Goal: Task Accomplishment & Management: Use online tool/utility

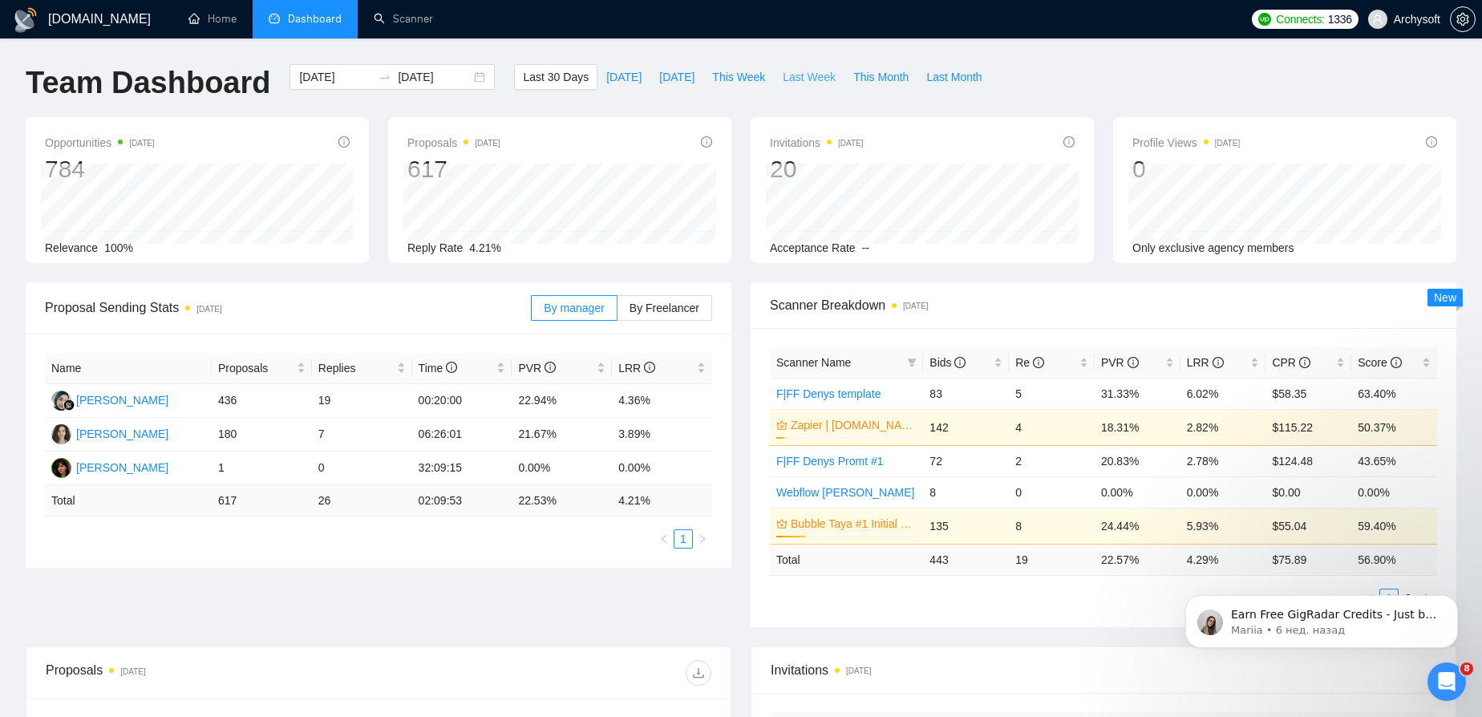
click at [811, 81] on span "Last Week" at bounding box center [809, 77] width 53 height 18
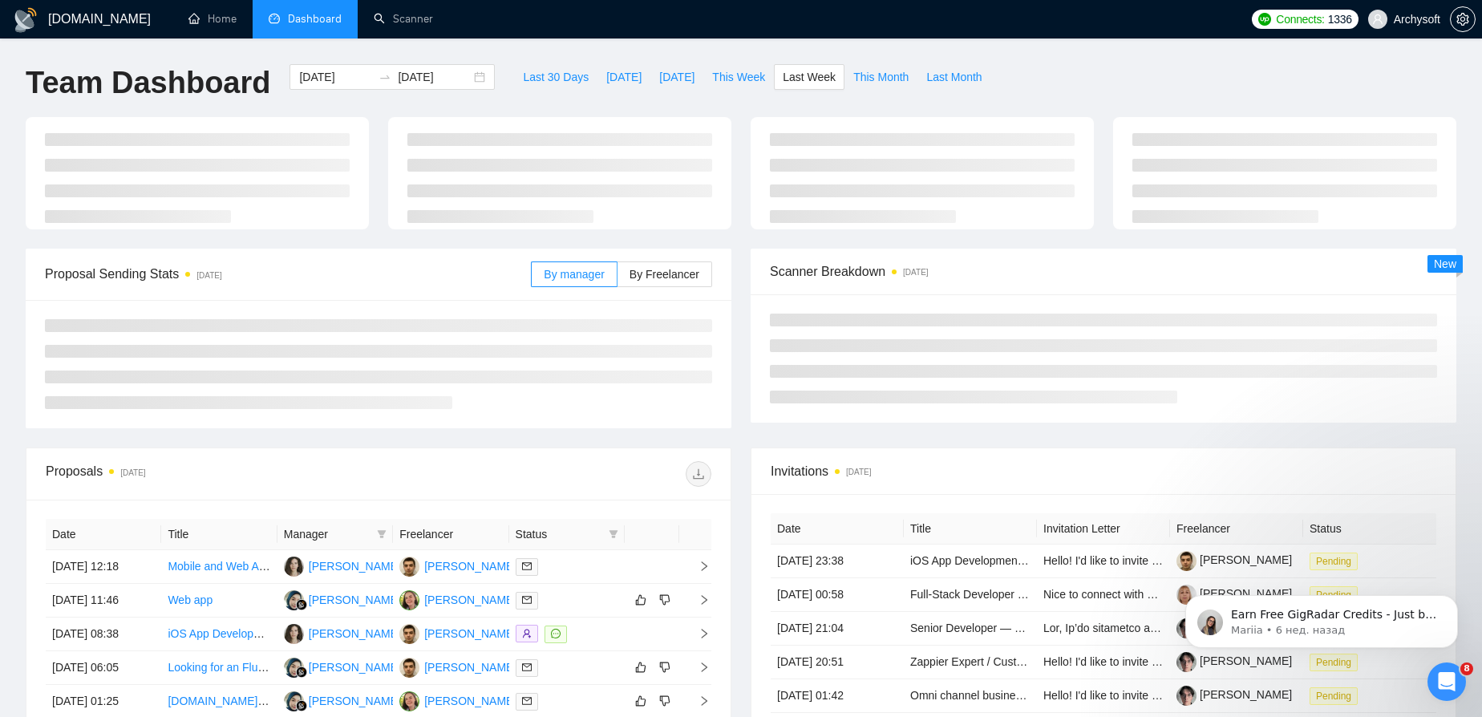
type input "[DATE]"
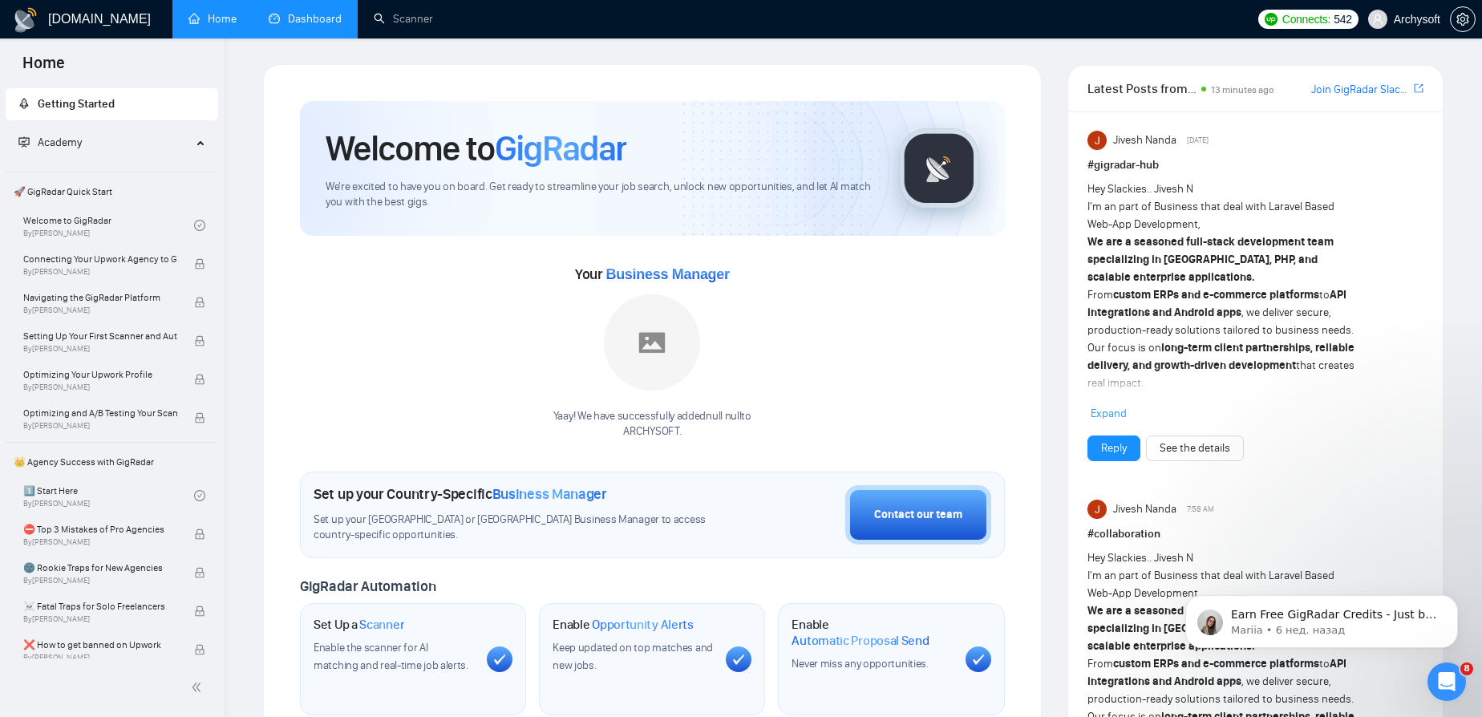
click at [314, 26] on link "Dashboard" at bounding box center [305, 19] width 73 height 14
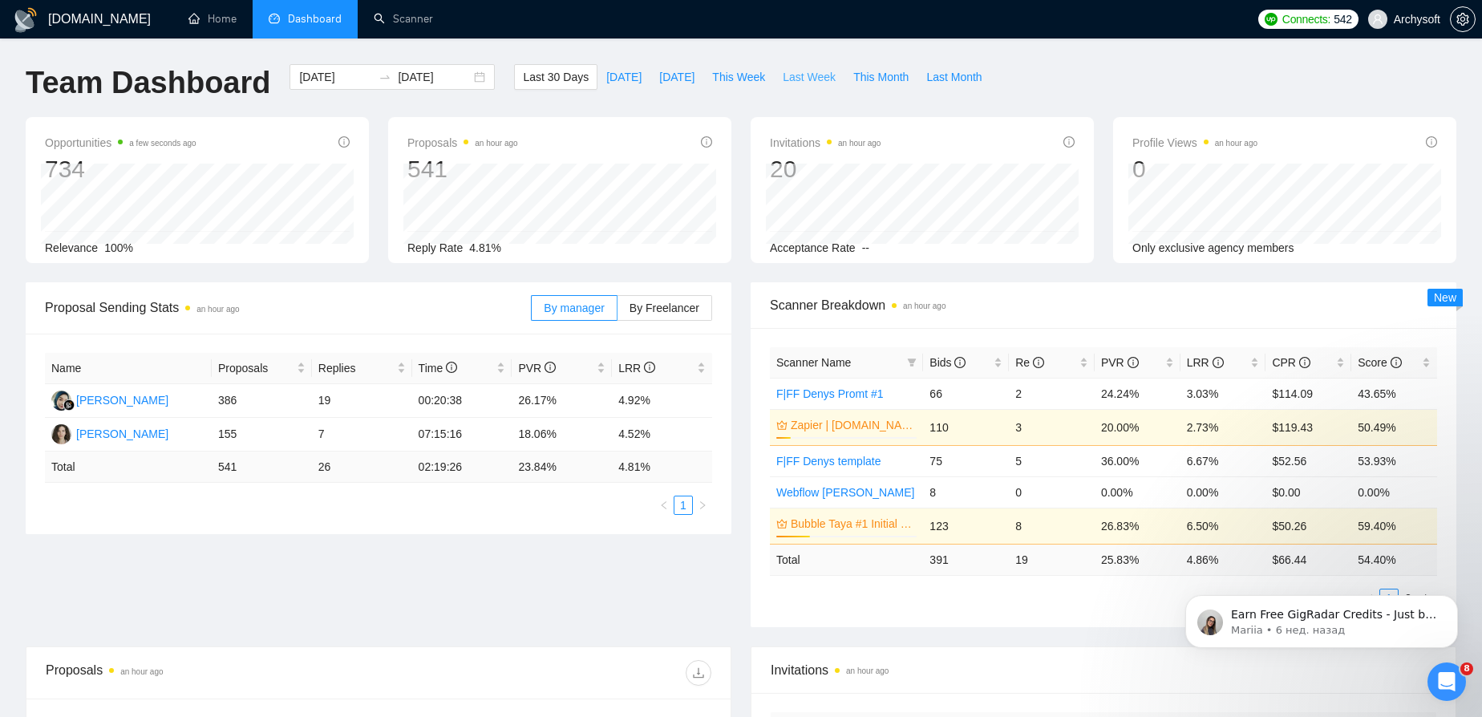
click at [793, 81] on span "Last Week" at bounding box center [809, 77] width 53 height 18
type input "[DATE]"
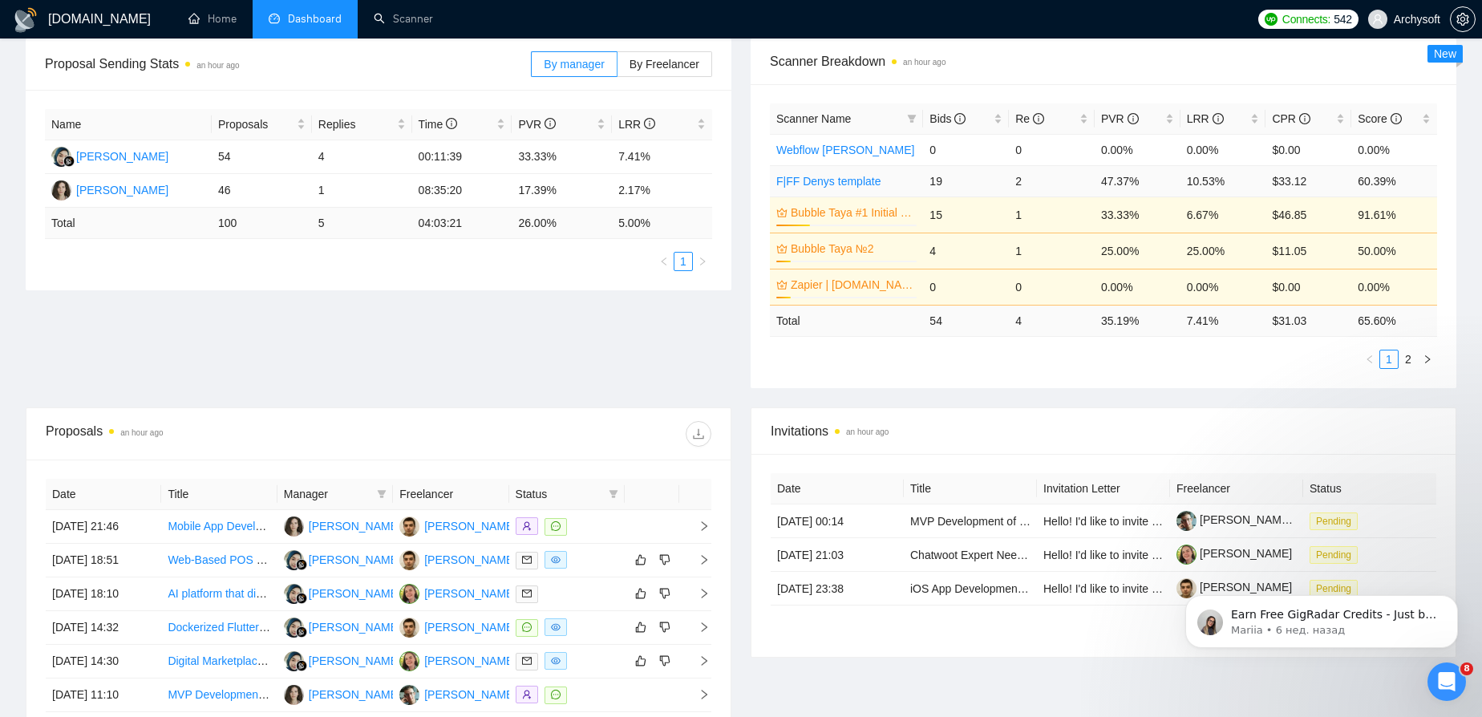
scroll to position [218, 0]
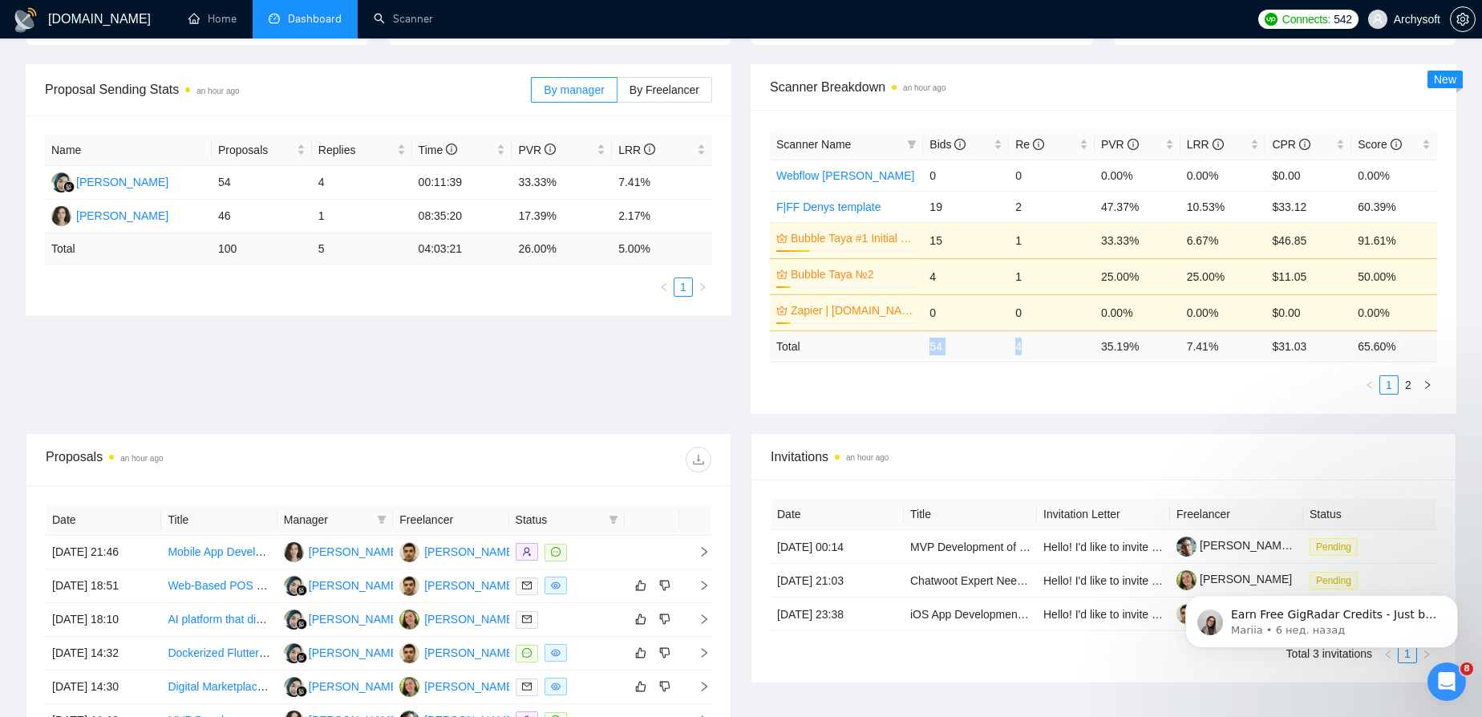
drag, startPoint x: 925, startPoint y: 343, endPoint x: 1045, endPoint y: 343, distance: 119.5
click at [1045, 343] on tr "Total 54 4 35.19 % 7.41 % $ 31.03 65.60 %" at bounding box center [1103, 345] width 667 height 31
click at [1038, 344] on td "4" at bounding box center [1052, 345] width 86 height 31
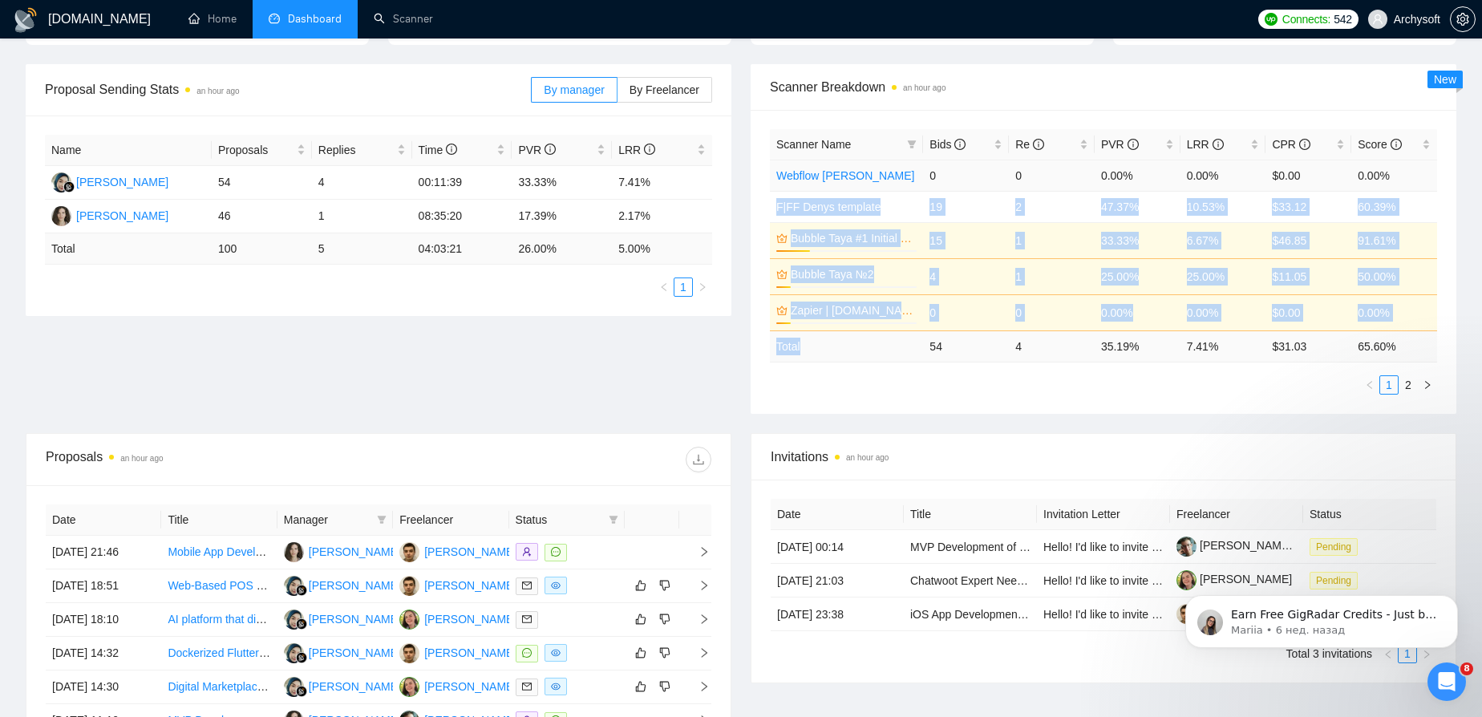
drag, startPoint x: 889, startPoint y: 348, endPoint x: 1410, endPoint y: 166, distance: 551.3
click at [1410, 166] on table "Scanner Name Bids Re PVR LRR CPR Score Webflow Anna 0 0 0.00% 0.00% $0.00 0.00%…" at bounding box center [1103, 245] width 667 height 233
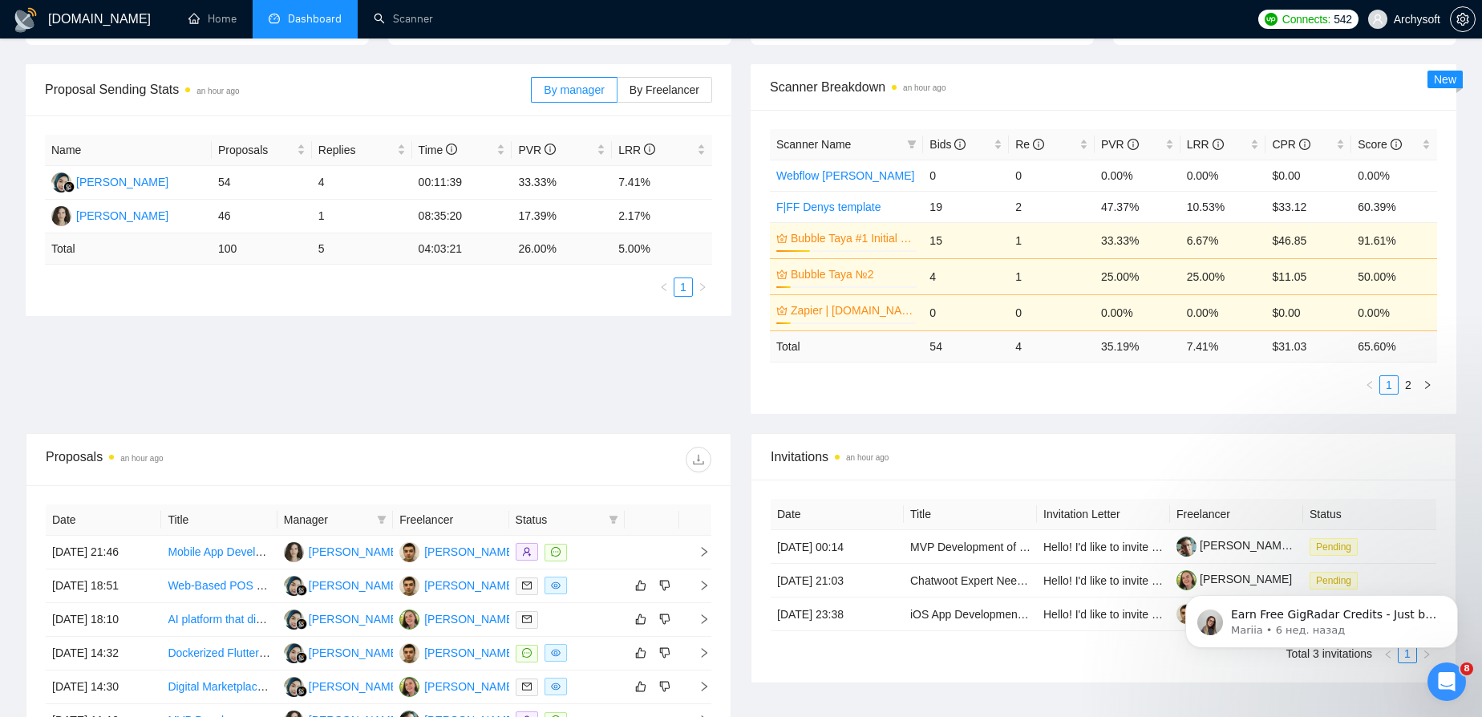
click at [739, 256] on div "Proposal Sending Stats an hour ago By manager By Freelancer Name Proposals Repl…" at bounding box center [378, 190] width 725 height 252
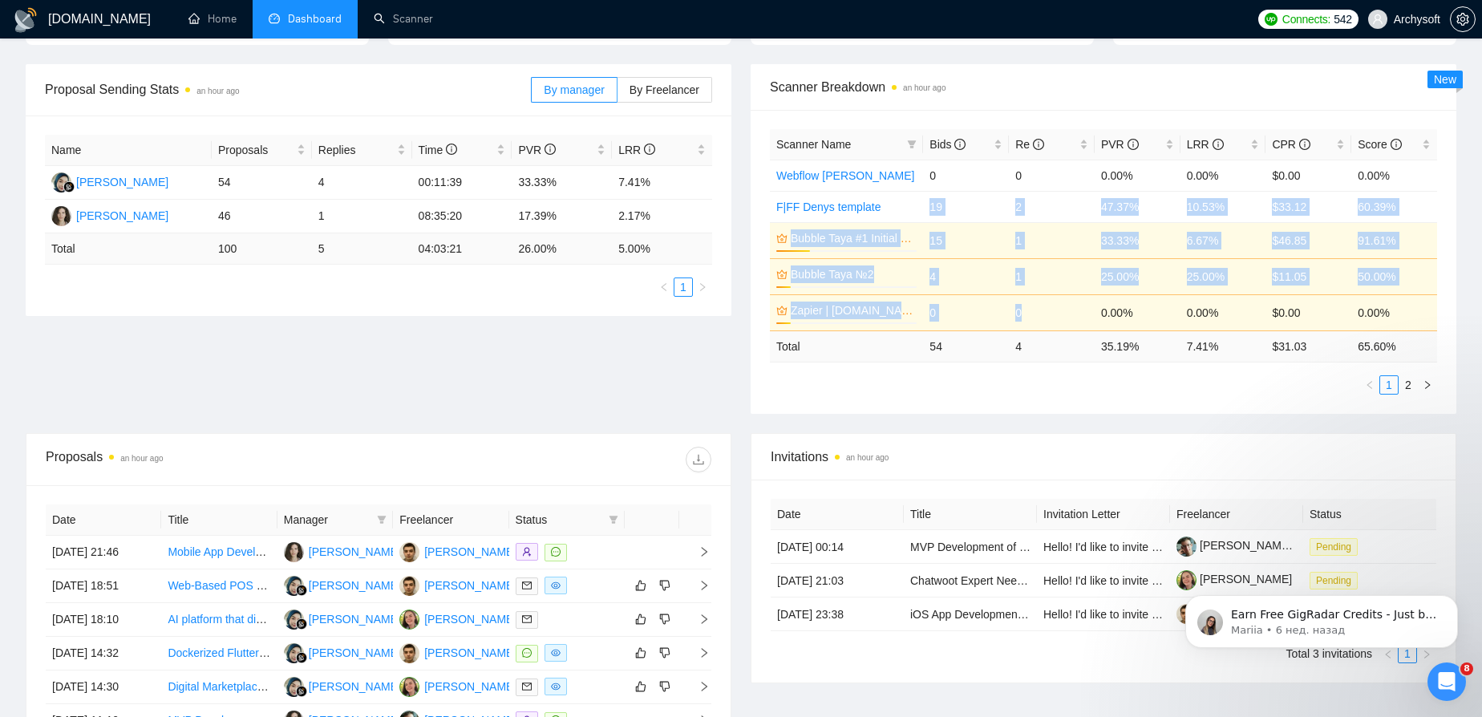
drag, startPoint x: 932, startPoint y: 201, endPoint x: 932, endPoint y: 317, distance: 115.5
click at [1033, 314] on tbody "Webflow Anna 0 0 0.00% 0.00% $0.00 0.00% F|FF Denys template 19 2 47.37% 10.53%…" at bounding box center [1103, 245] width 667 height 171
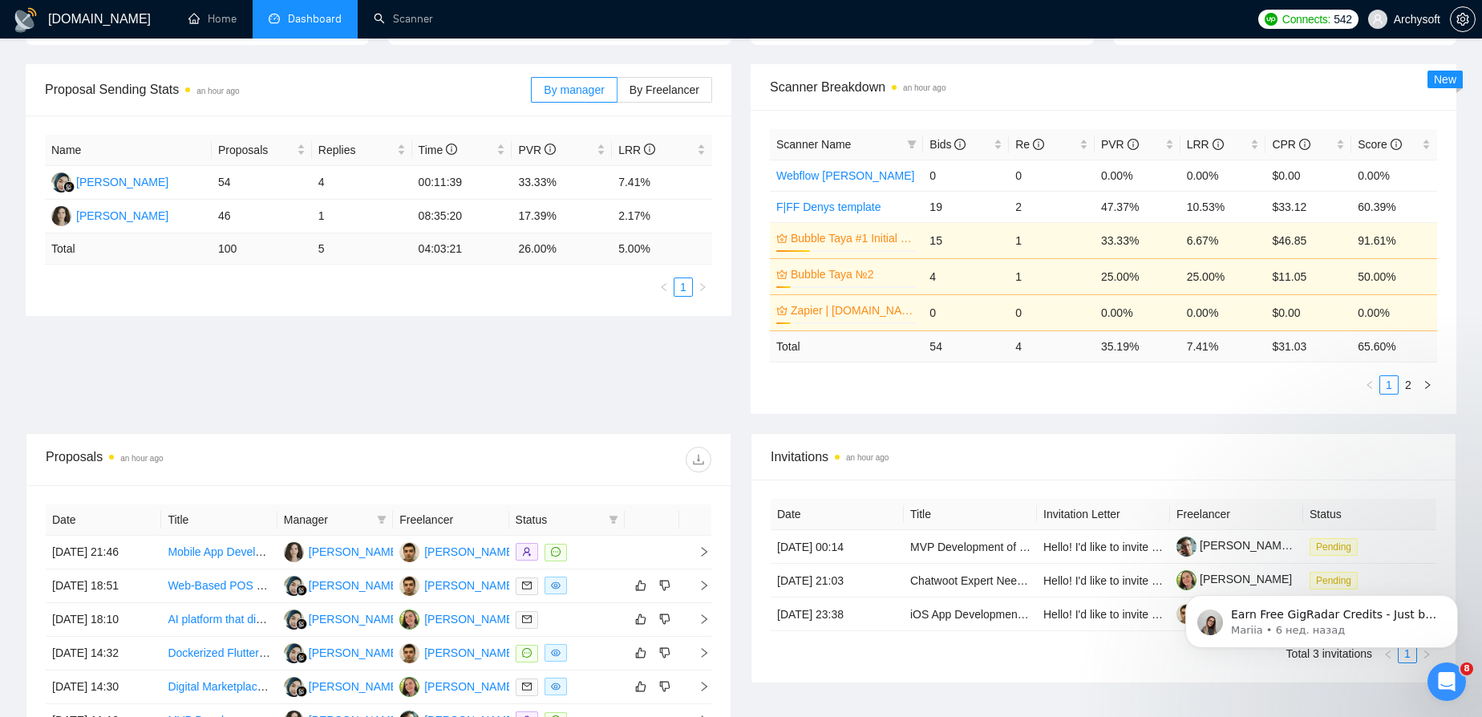
click at [976, 363] on div "Scanner Name Bids Re PVR LRR CPR Score Webflow Anna 0 0 0.00% 0.00% $0.00 0.00%…" at bounding box center [1103, 261] width 667 height 265
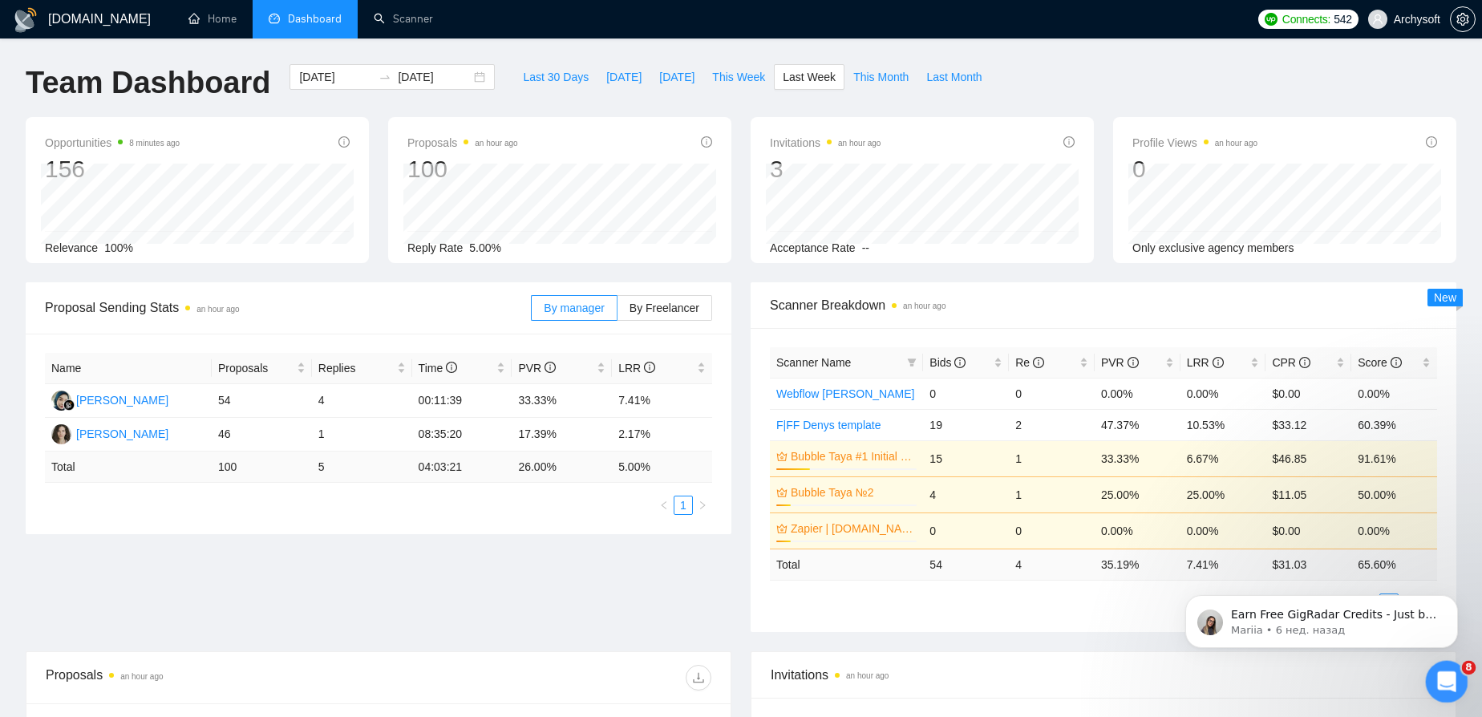
click at [1446, 686] on icon "Открыть службу сообщений Intercom" at bounding box center [1444, 679] width 26 height 26
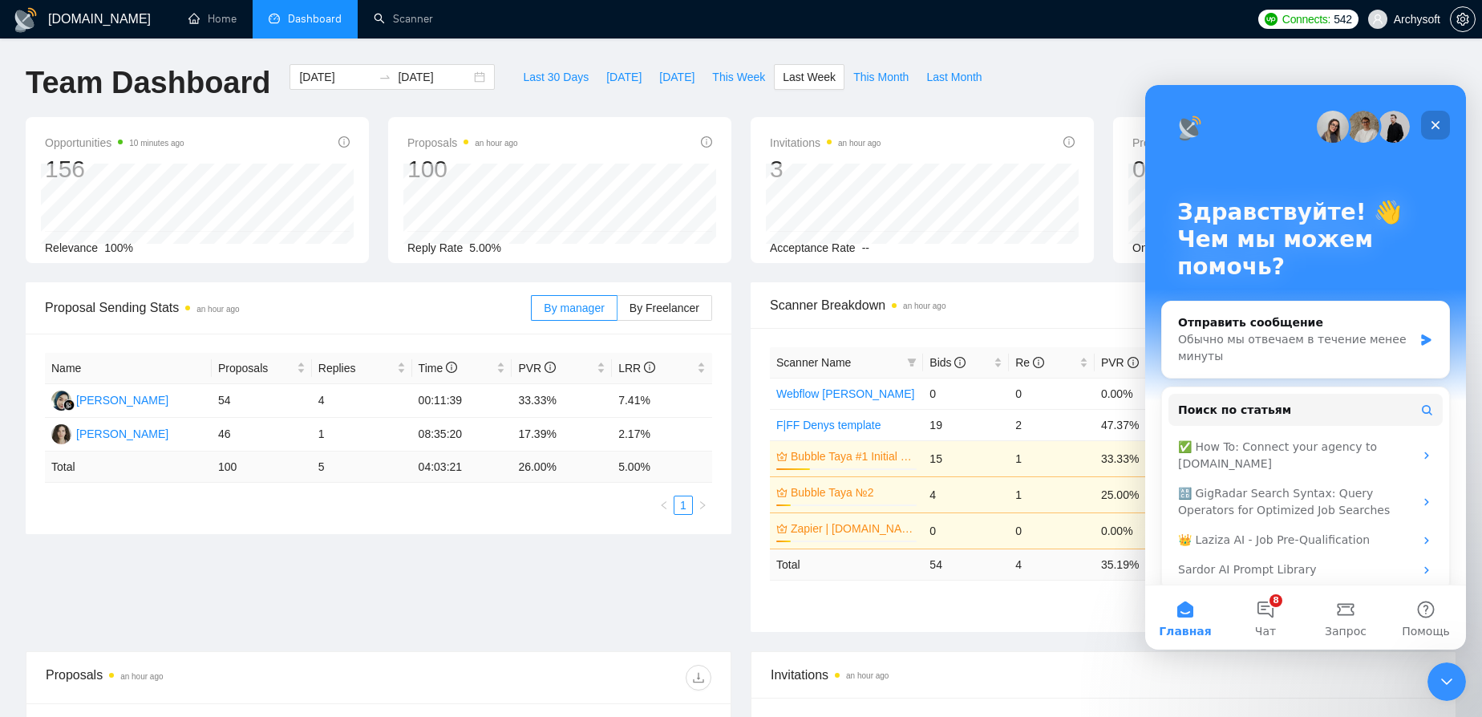
click at [1444, 127] on div "Закрыть" at bounding box center [1435, 125] width 29 height 29
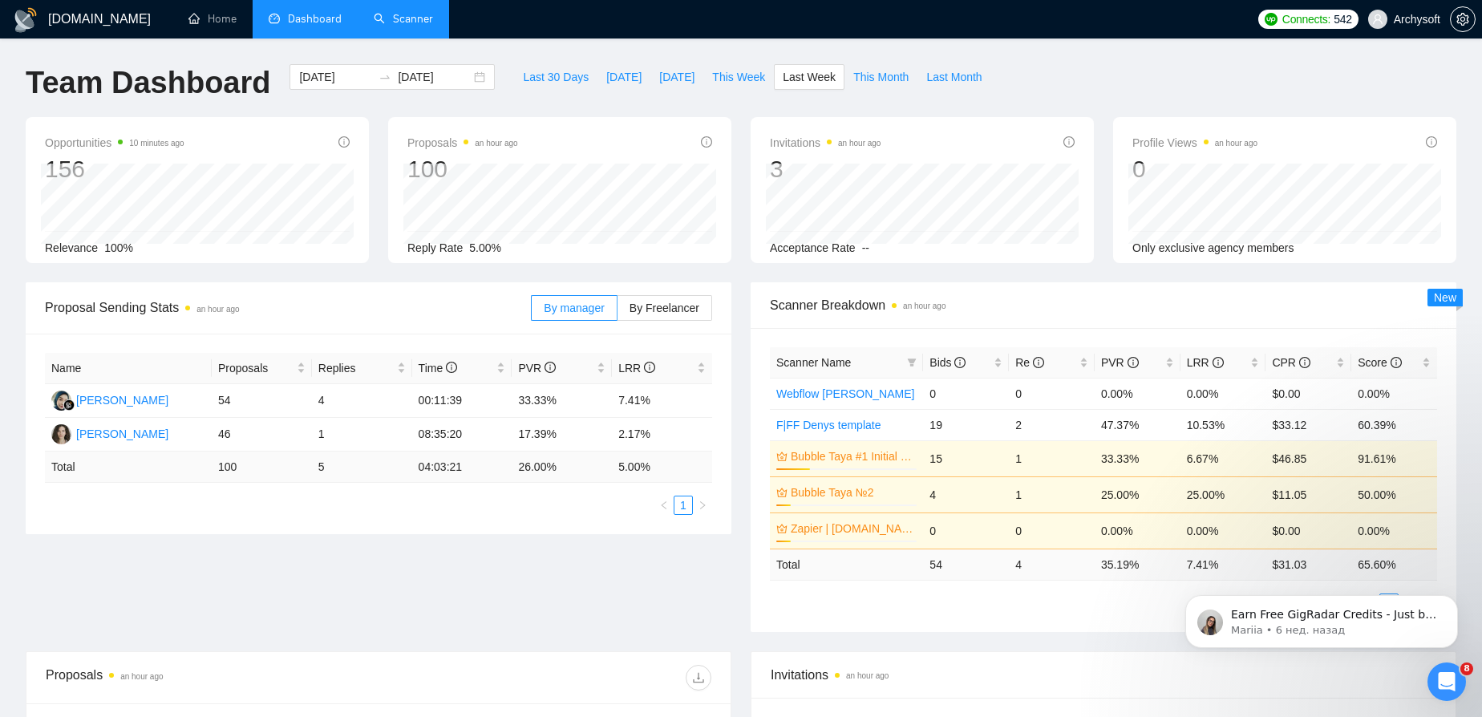
click at [395, 12] on link "Scanner" at bounding box center [403, 19] width 59 height 14
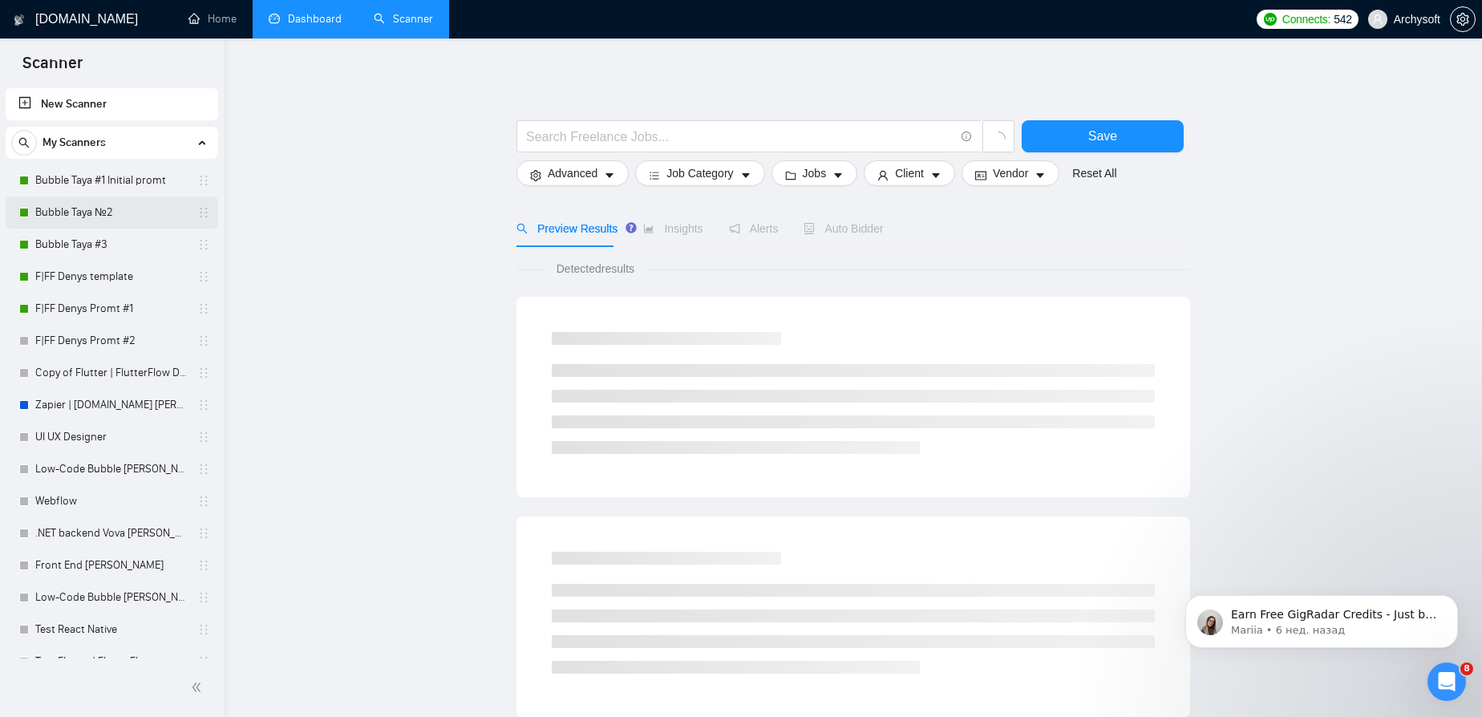
click at [79, 208] on link "Bubble Taya №2" at bounding box center [111, 212] width 152 height 32
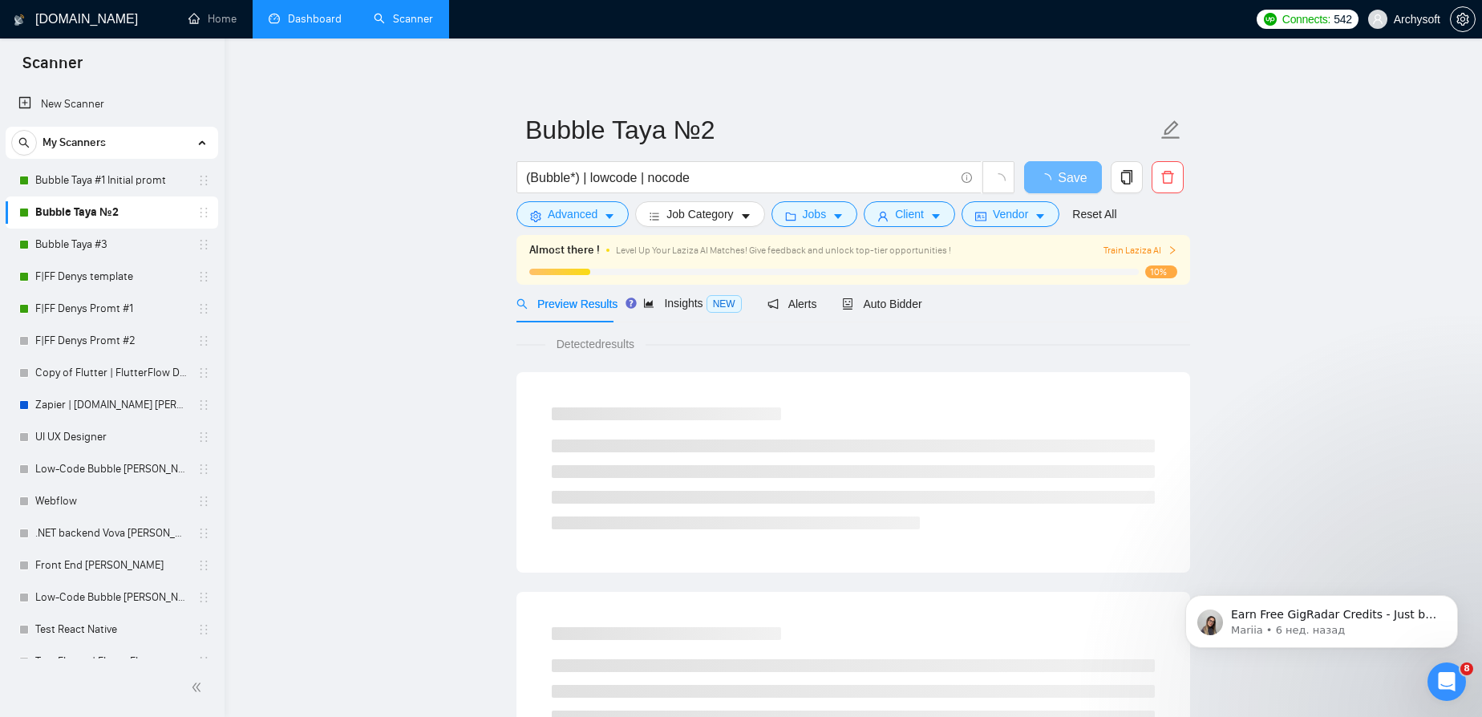
click at [933, 290] on div "Preview Results Insights NEW Alerts Auto Bidder" at bounding box center [853, 304] width 674 height 38
click at [892, 306] on span "Auto Bidder" at bounding box center [881, 303] width 79 height 13
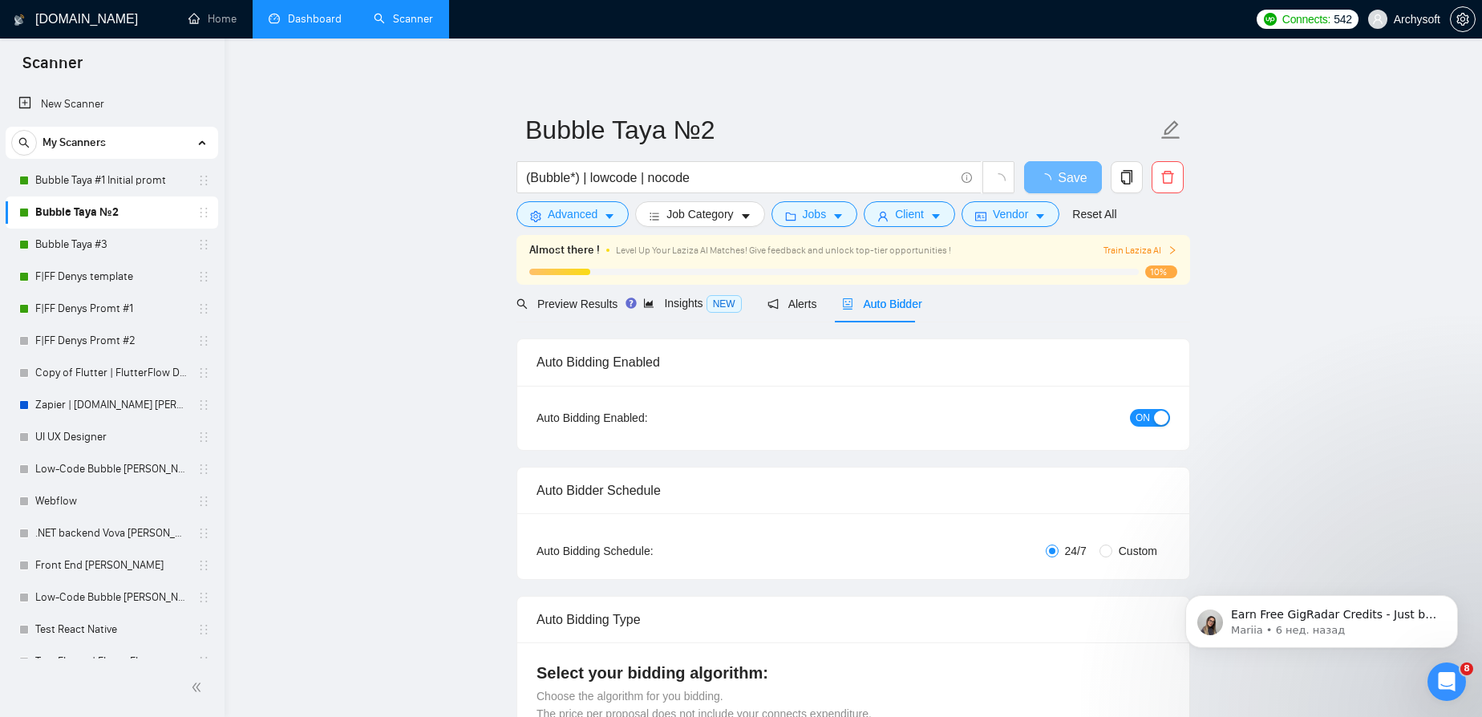
radio input "false"
radio input "true"
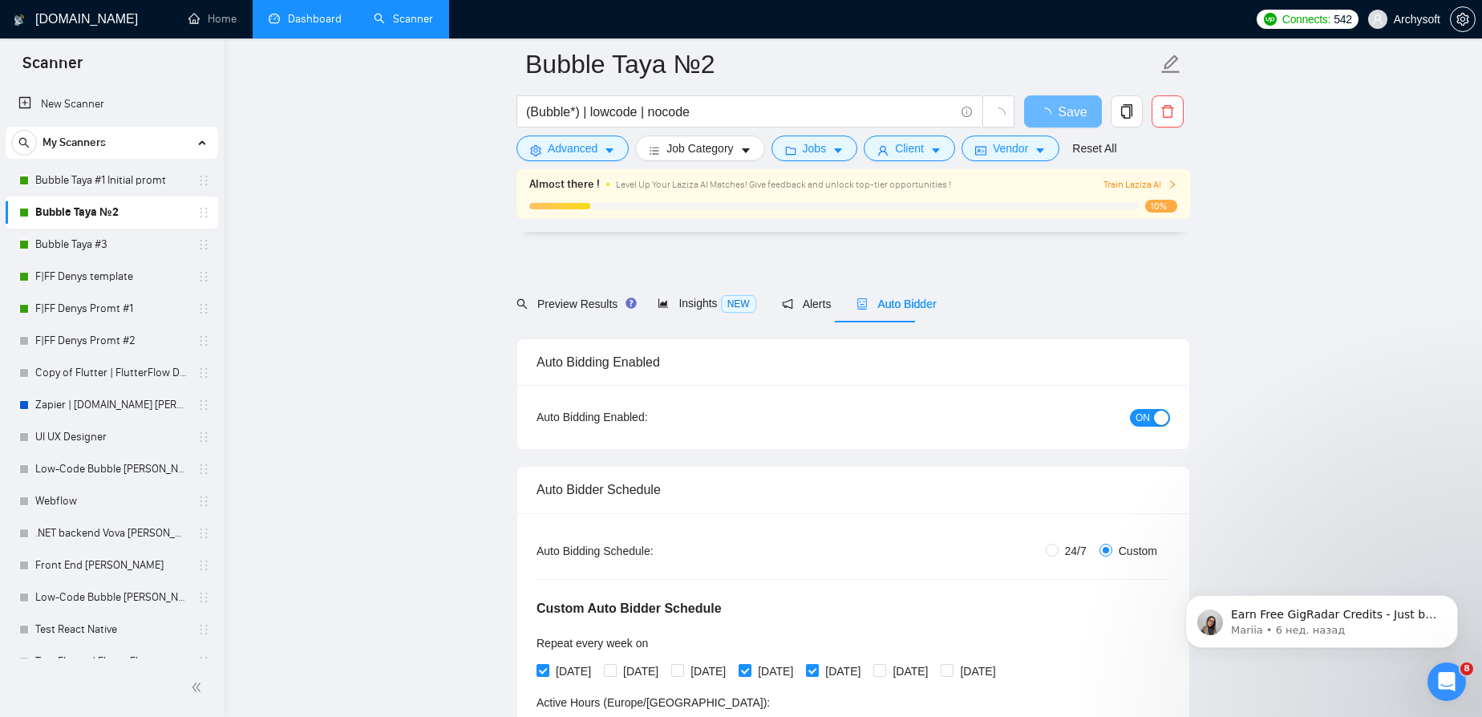
scroll to position [145, 0]
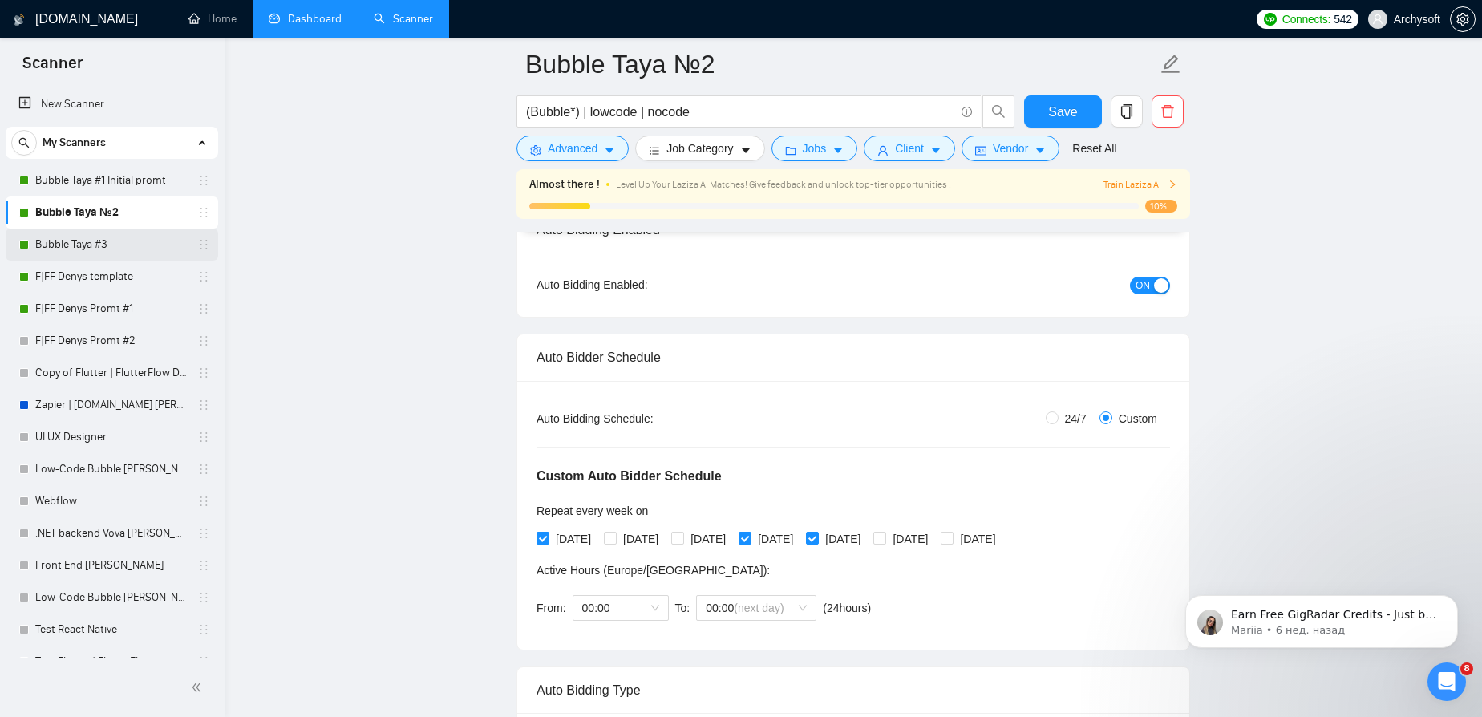
click at [99, 253] on link "Bubble Taya #3" at bounding box center [111, 245] width 152 height 32
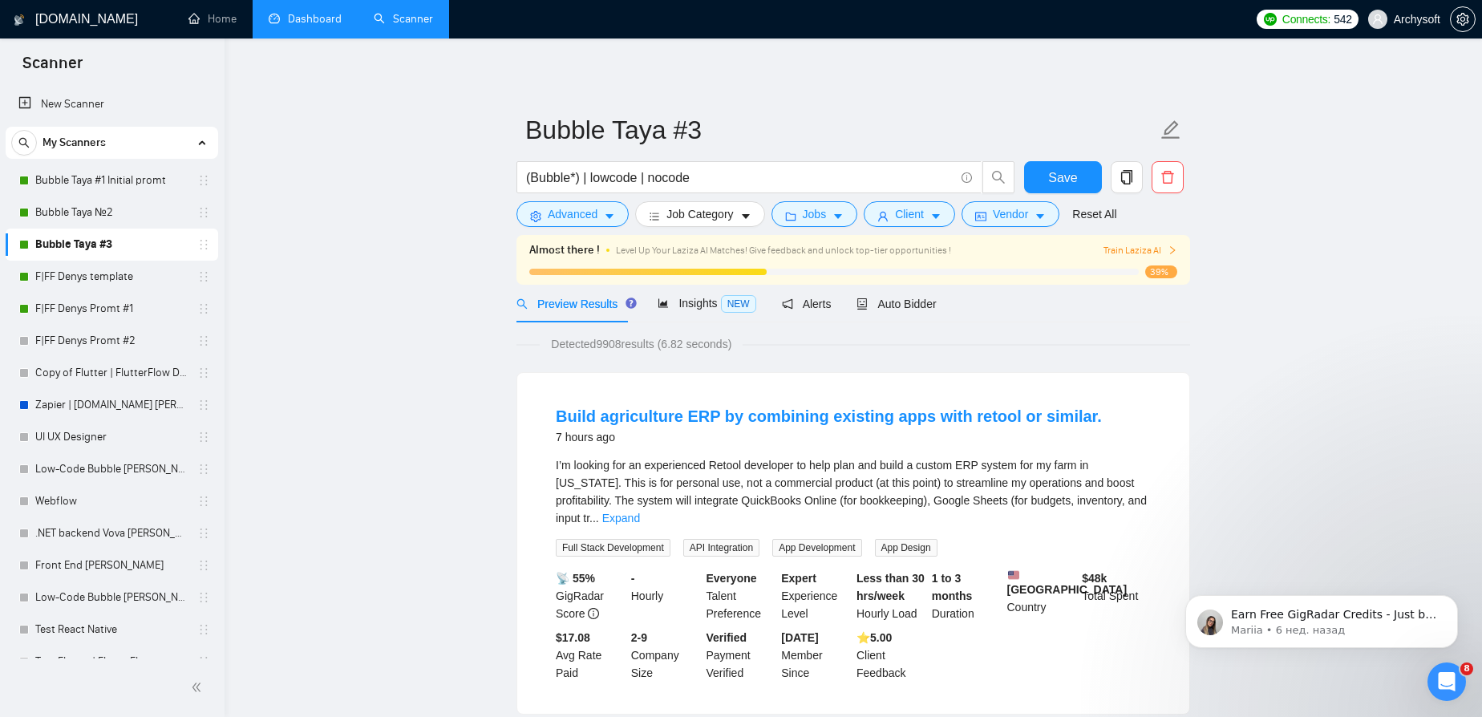
click at [91, 245] on link "Bubble Taya #3" at bounding box center [111, 245] width 152 height 32
click at [908, 303] on span "Auto Bidder" at bounding box center [895, 303] width 79 height 13
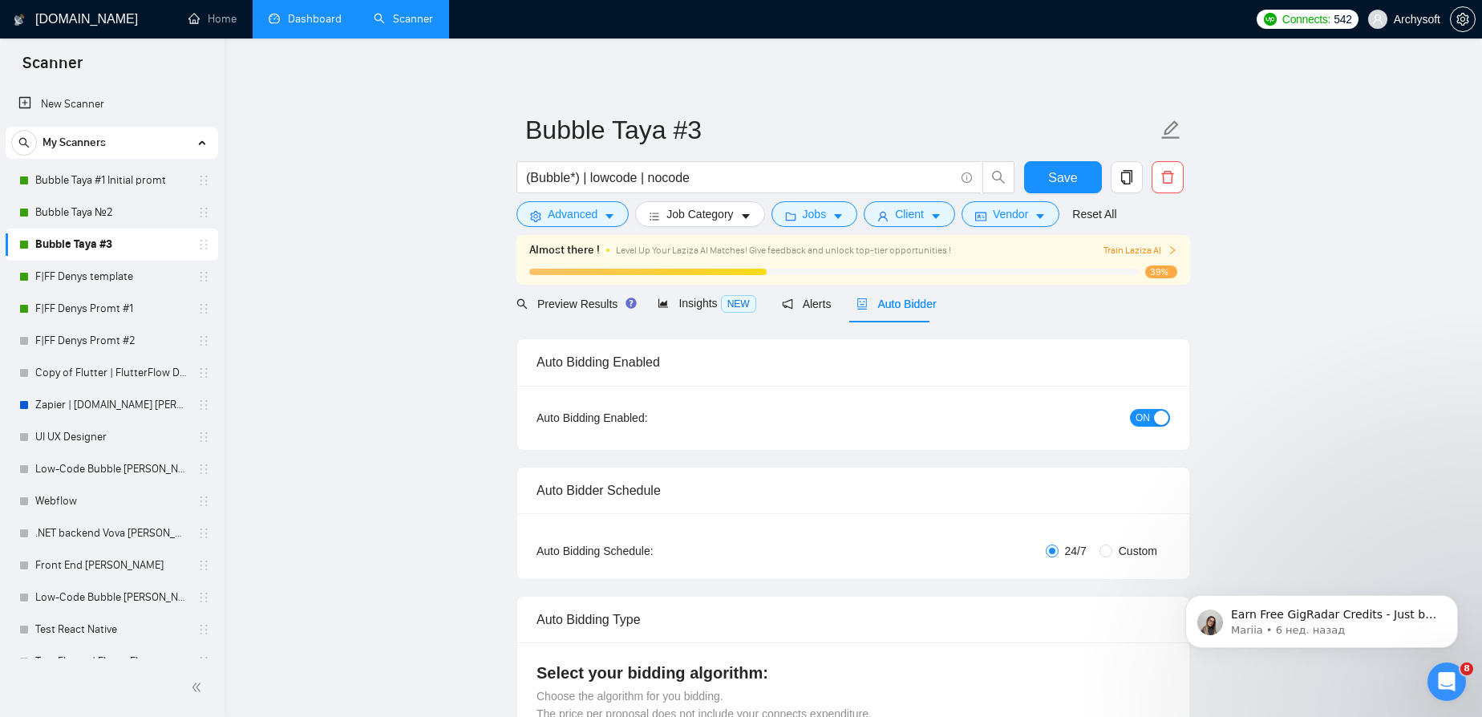
radio input "false"
radio input "true"
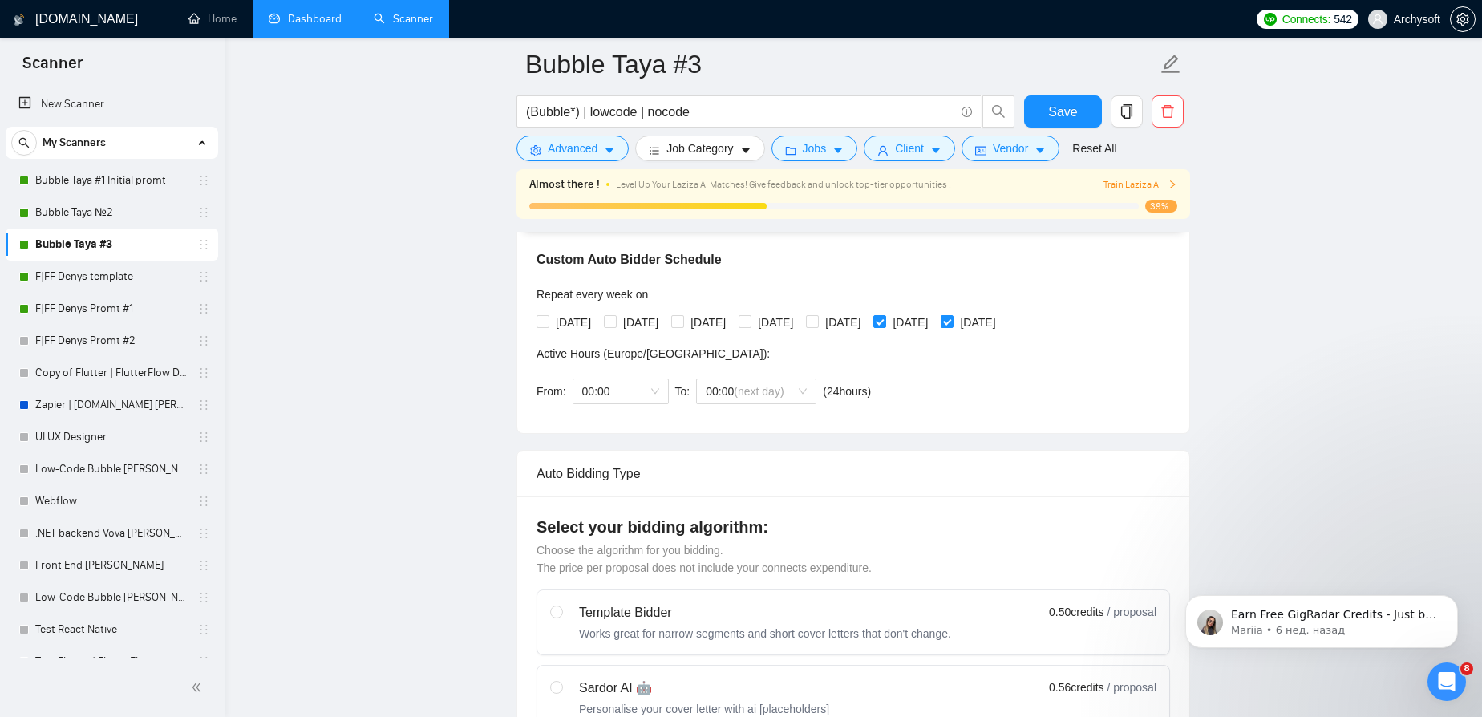
scroll to position [364, 0]
click at [289, 19] on link "Dashboard" at bounding box center [305, 19] width 73 height 14
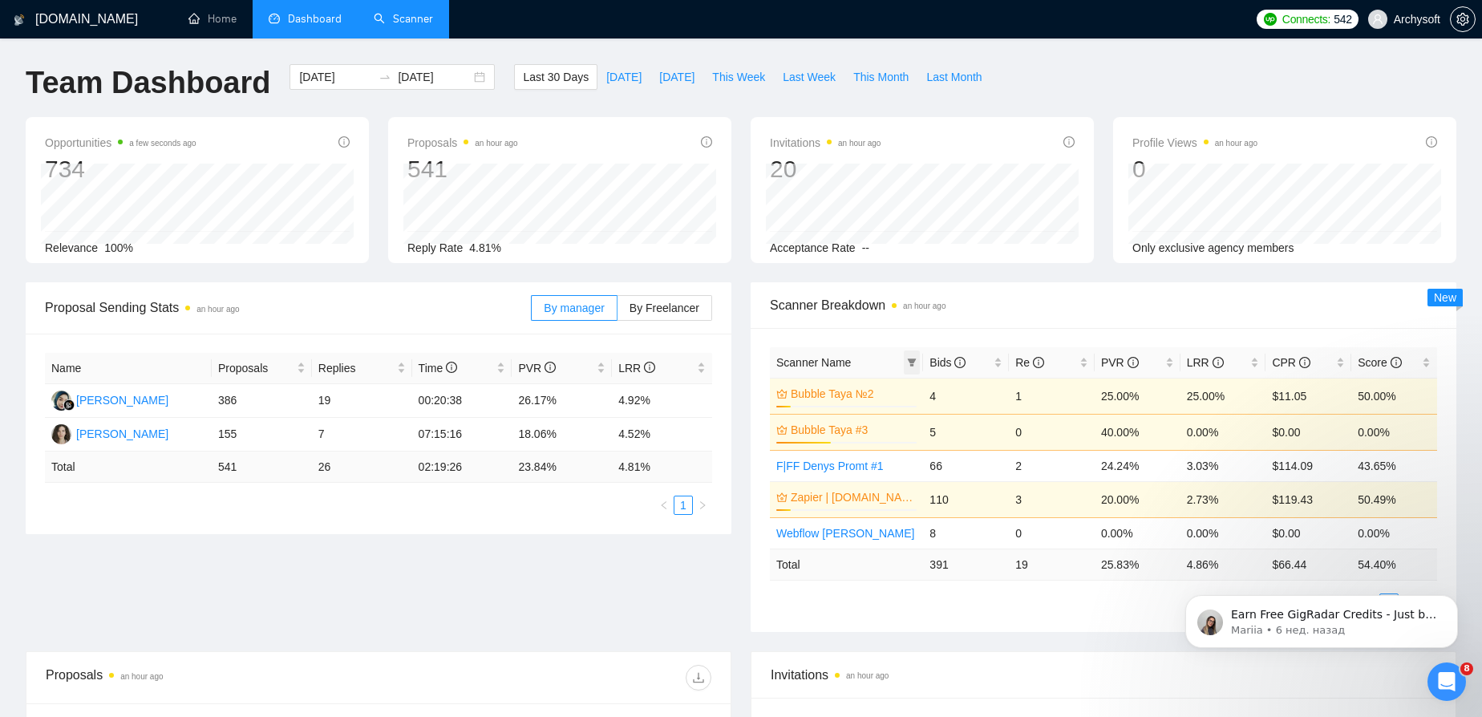
click at [914, 358] on icon "filter" at bounding box center [912, 362] width 9 height 8
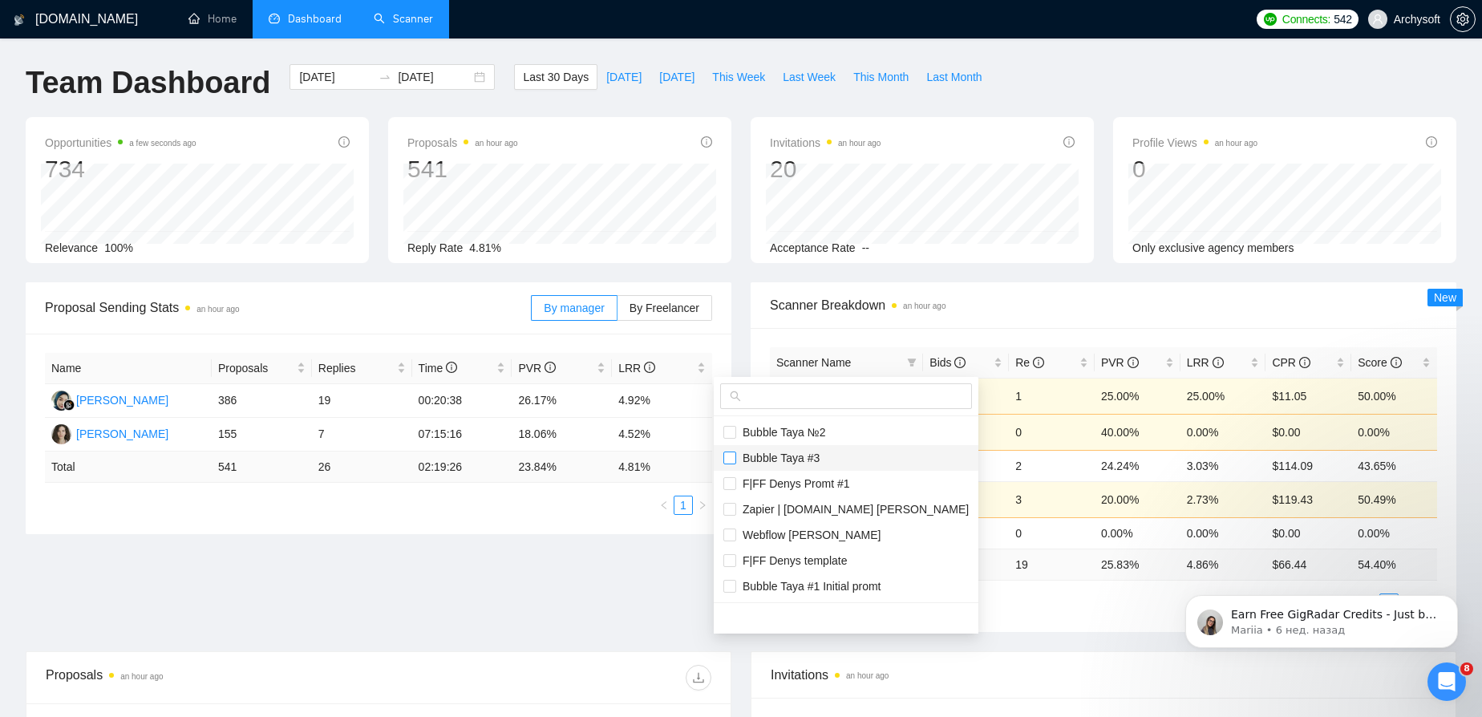
click at [730, 452] on input "checkbox" at bounding box center [729, 457] width 13 height 13
checkbox input "true"
click at [738, 427] on span "Bubble Taya №2" at bounding box center [781, 432] width 90 height 13
checkbox input "true"
click at [775, 585] on span "Bubble Taya #1 Initial promt" at bounding box center [808, 586] width 145 height 13
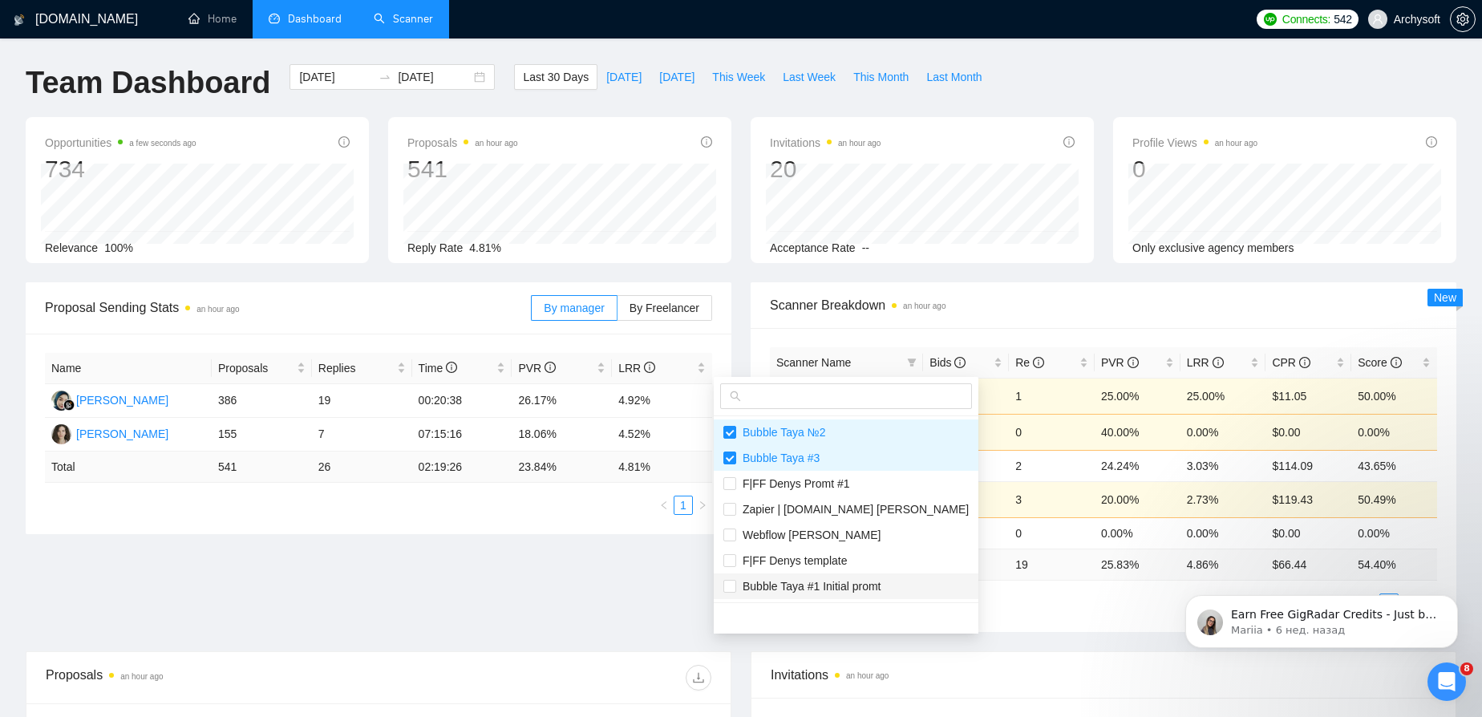
checkbox input "true"
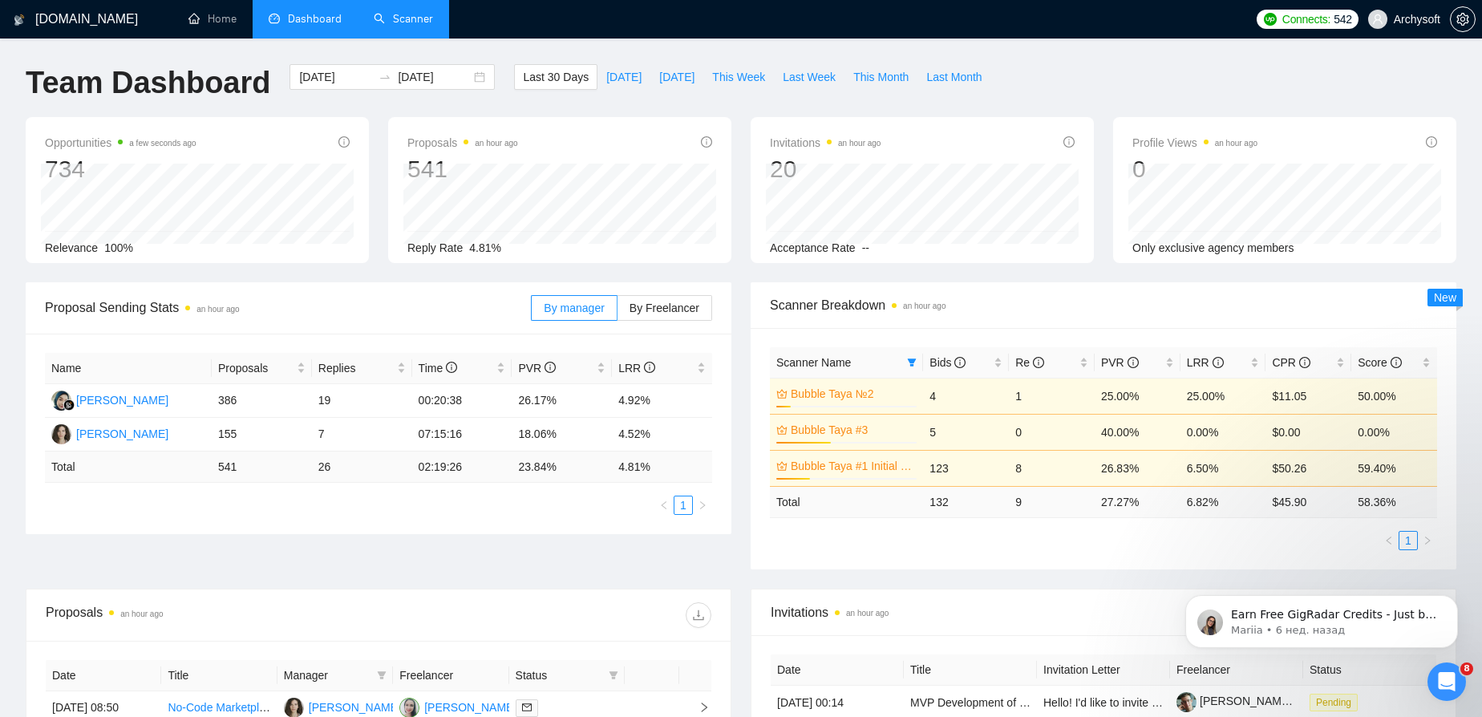
click at [1018, 632] on main "Team Dashboard 2025-09-06 2025-10-06 Last 30 Days Today Yesterday This Week Las…" at bounding box center [741, 581] width 1430 height 1035
